Goal: Go to known website: Access a specific website the user already knows

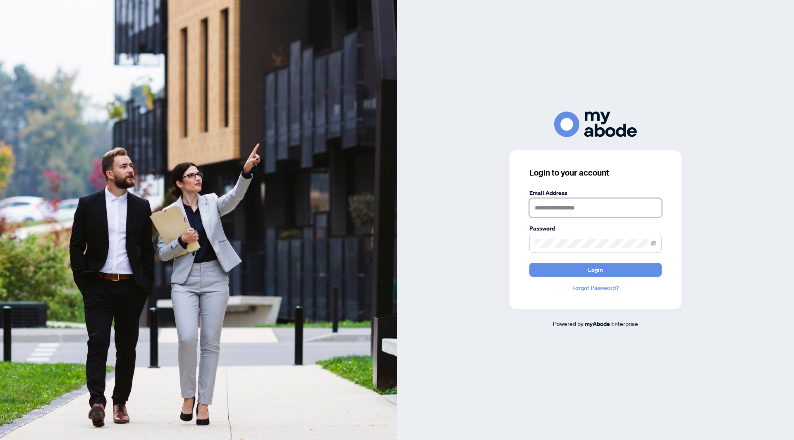
click at [565, 212] on input "text" at bounding box center [595, 208] width 132 height 19
type input "**********"
click at [529, 263] on button "Login" at bounding box center [595, 270] width 132 height 14
